Goal: Task Accomplishment & Management: Complete application form

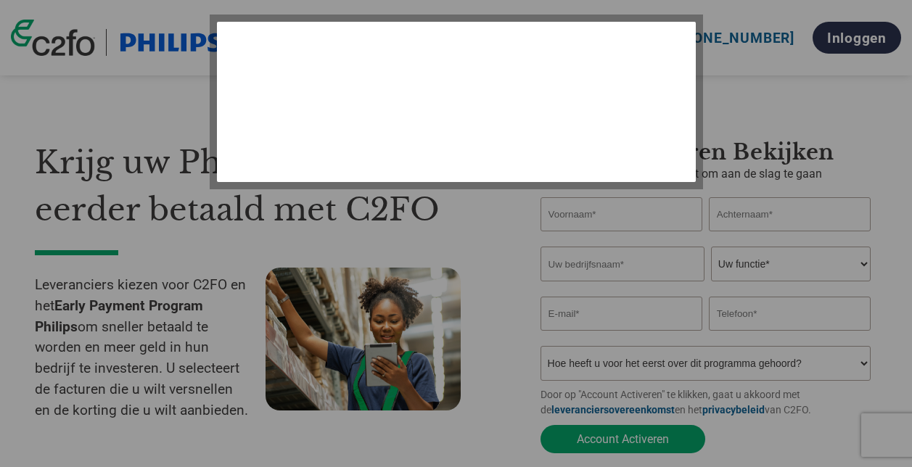
select select "nl"
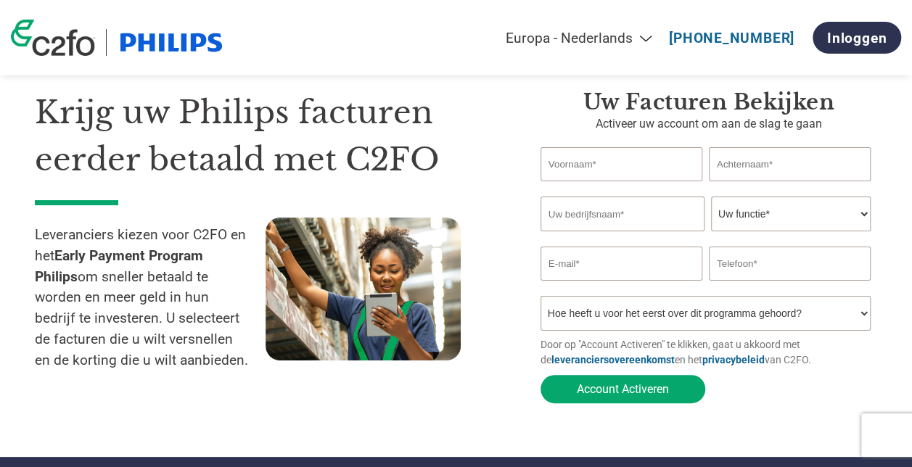
scroll to position [51, 0]
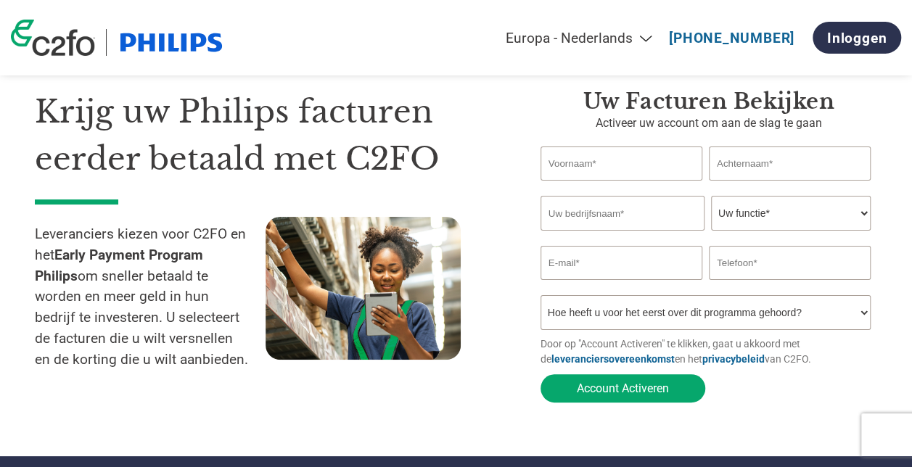
click at [595, 169] on input "text" at bounding box center [622, 164] width 162 height 34
type input "Jan-Hein Auf Auf dem Brinke"
type input "smartQare"
type input "[EMAIL_ADDRESS][DOMAIN_NAME]"
type input "0627076134"
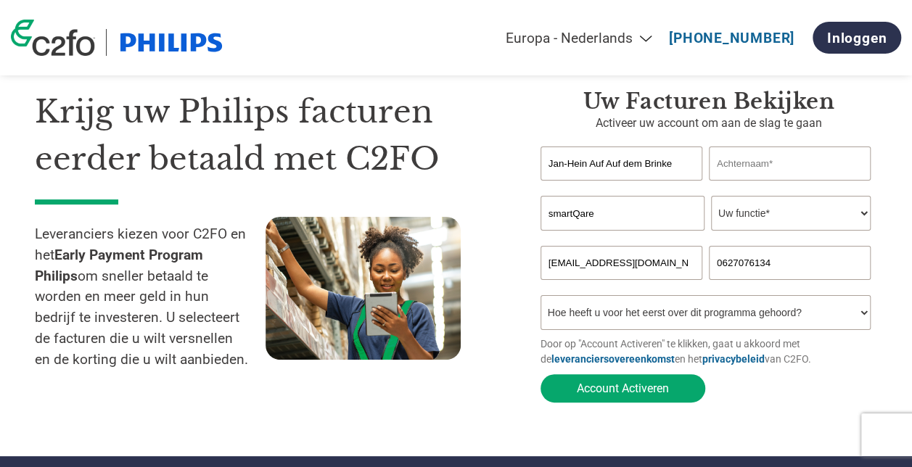
drag, startPoint x: 686, startPoint y: 165, endPoint x: 587, endPoint y: 165, distance: 99.4
click at [587, 165] on input "Jan-Hein Auf Auf dem Brinke" at bounding box center [622, 164] width 162 height 34
type input "[PERSON_NAME]"
type input "Auf dem Brinke"
click at [785, 218] on select "Uw functie* financieel directeur controleur Krediet manager Financieel directeu…" at bounding box center [791, 213] width 160 height 35
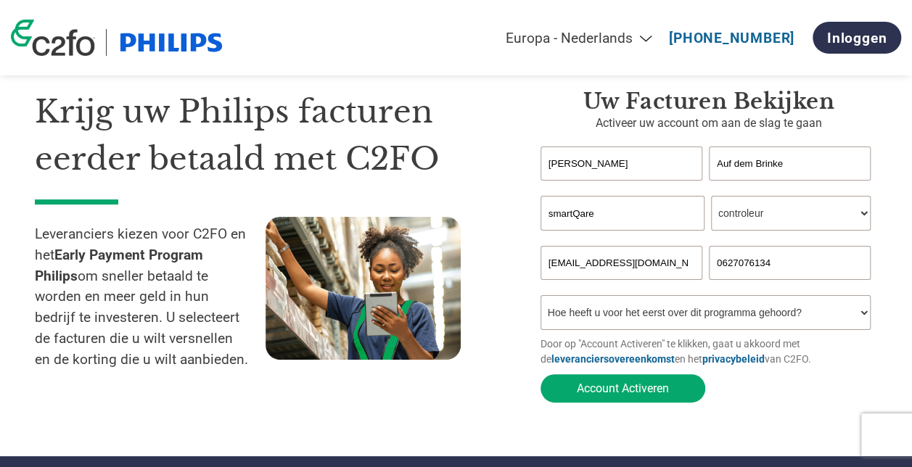
select select "CFO"
click at [711, 197] on select "Uw functie* financieel directeur controleur Krediet manager Financieel directeu…" at bounding box center [791, 213] width 160 height 35
click at [628, 319] on select "Hoe heeft u voor het eerst over dit programma gehoord? Een brief ontvangen Per …" at bounding box center [706, 312] width 330 height 35
select select "Email"
click at [541, 299] on select "Hoe heeft u voor het eerst over dit programma gehoord? Een brief ontvangen Per …" at bounding box center [706, 312] width 330 height 35
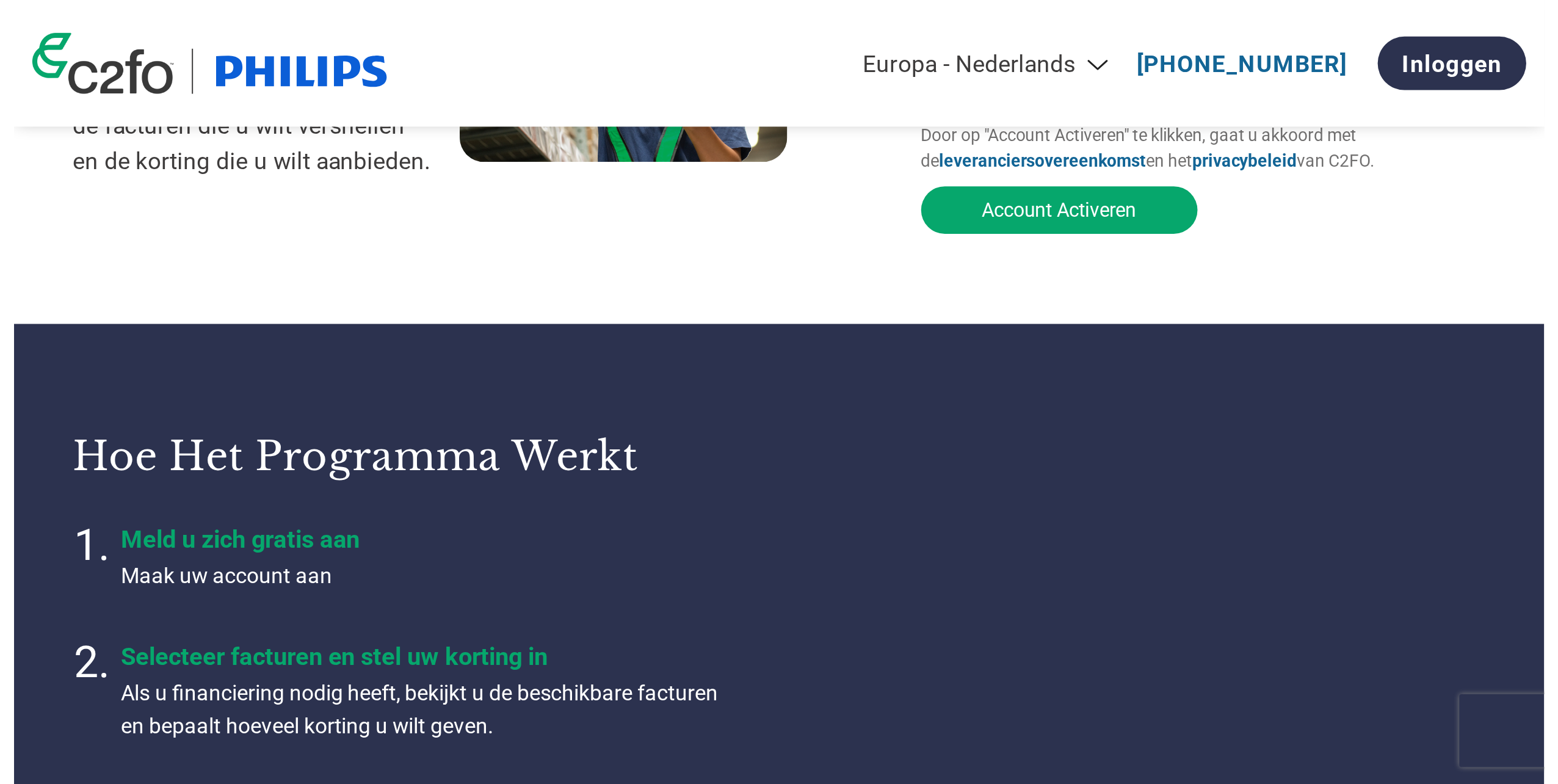
scroll to position [0, 0]
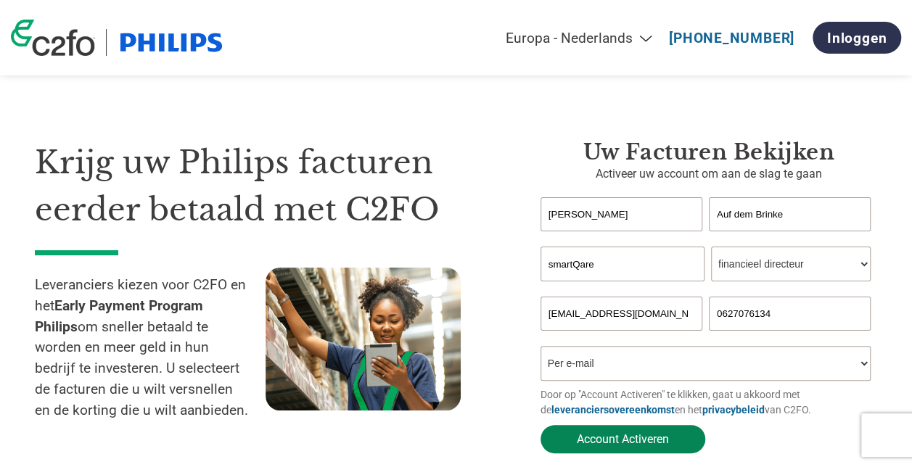
click at [657, 442] on button "Account Activeren" at bounding box center [623, 439] width 165 height 28
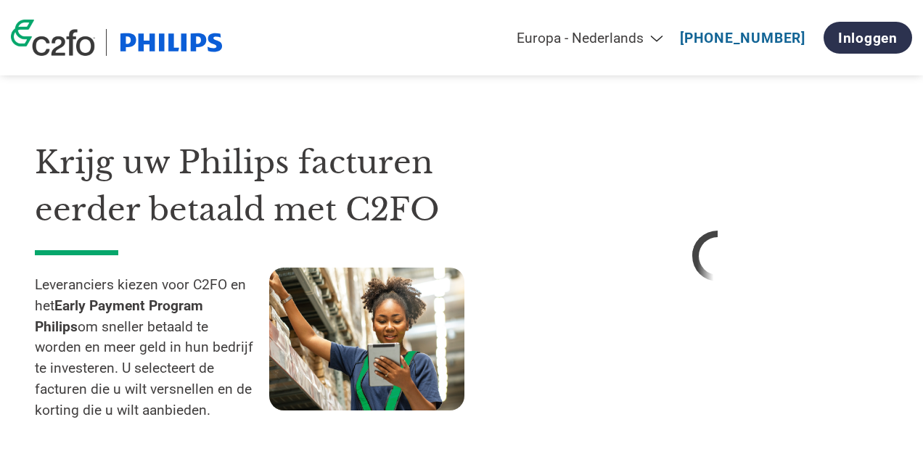
select select "nl"
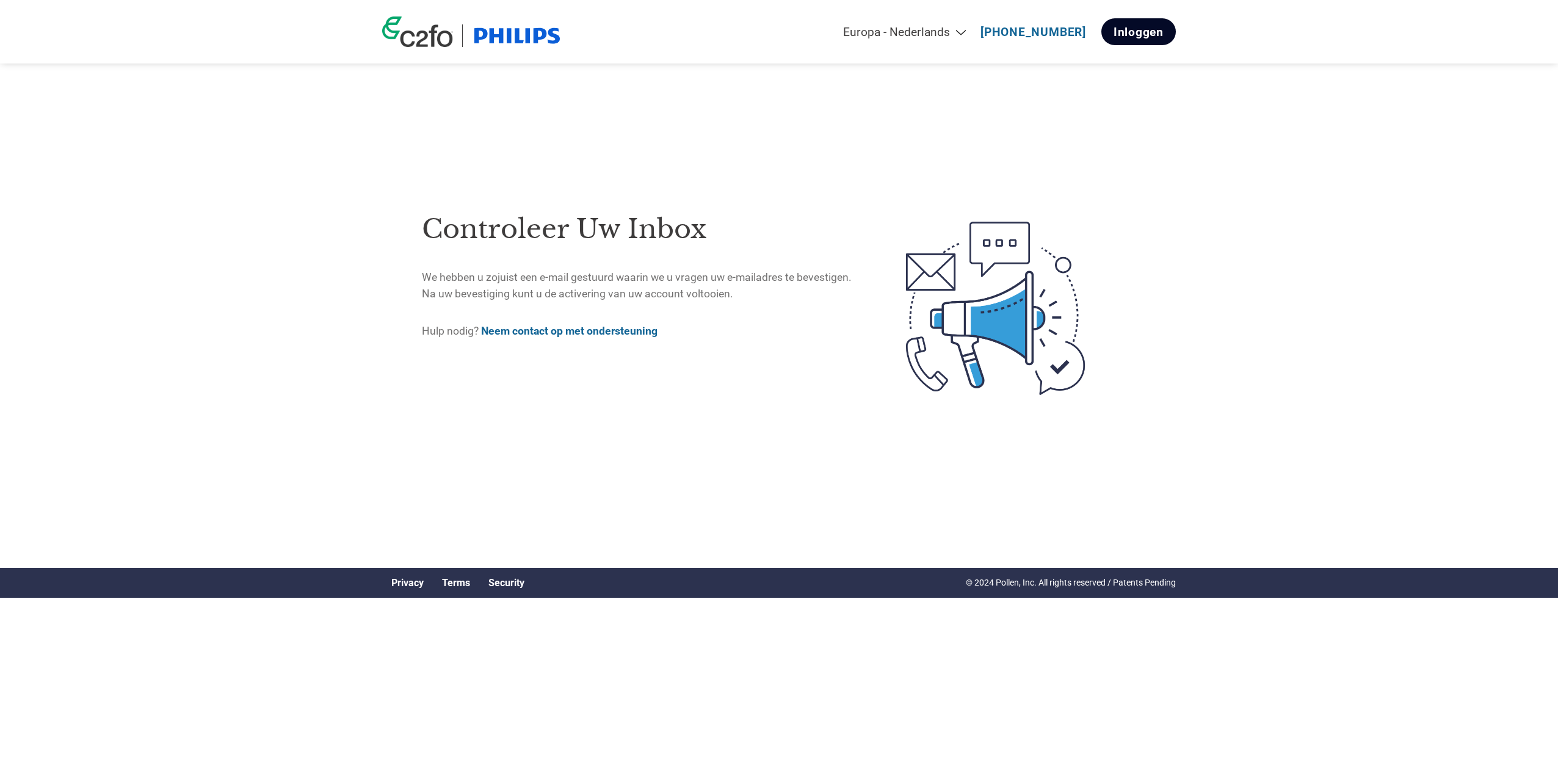
click at [766, 32] on link "Inloggen" at bounding box center [1138, 32] width 75 height 27
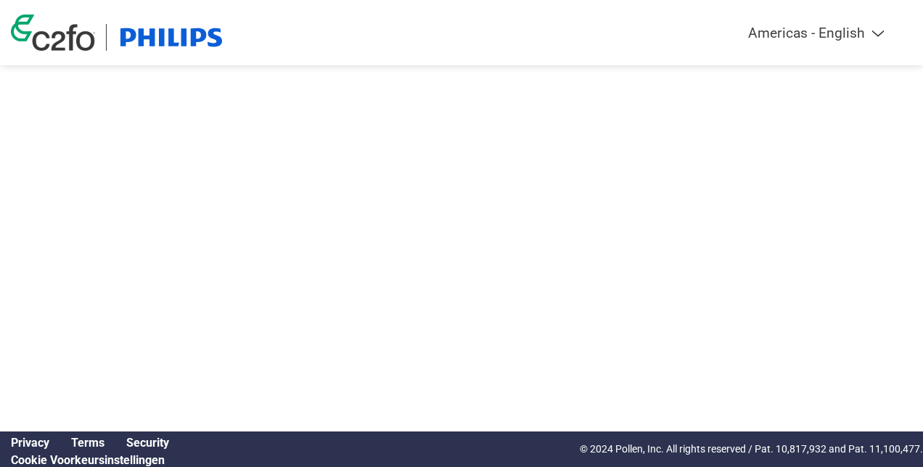
select select "nl"
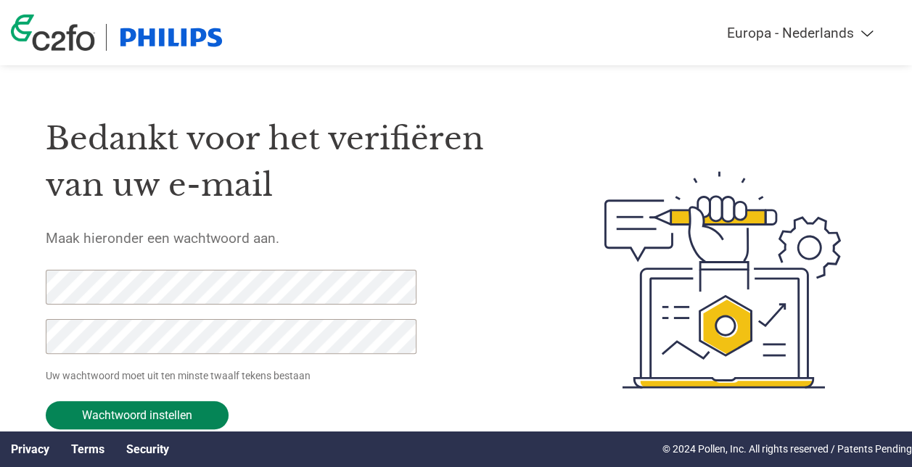
click at [136, 405] on input "Wachtwoord instellen" at bounding box center [137, 415] width 183 height 28
